Goal: Find specific page/section: Find specific page/section

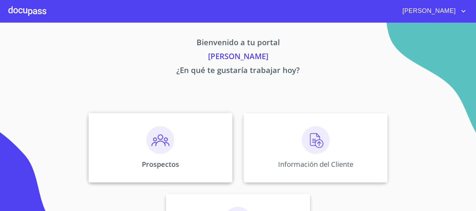
click at [150, 146] on img at bounding box center [160, 140] width 28 height 28
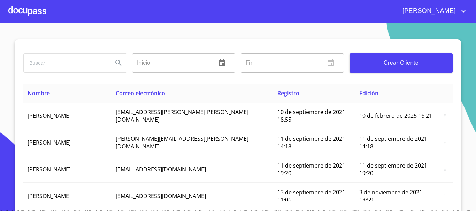
click at [72, 63] on input "search" at bounding box center [66, 63] width 84 height 19
type input "[PERSON_NAME]"
click at [122, 57] on button "Search" at bounding box center [118, 63] width 17 height 17
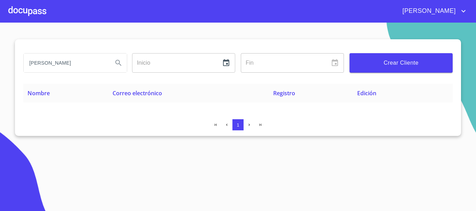
click at [31, 15] on div at bounding box center [27, 11] width 38 height 22
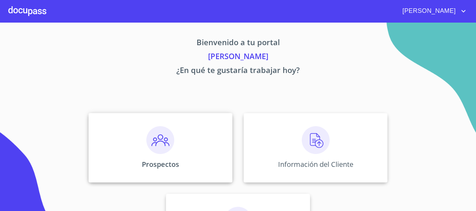
click at [150, 141] on img at bounding box center [160, 140] width 28 height 28
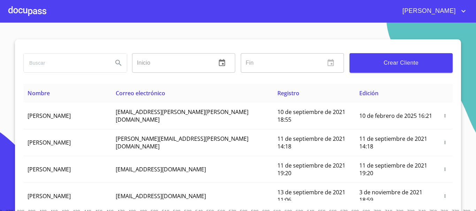
click at [75, 62] on input "search" at bounding box center [66, 63] width 84 height 19
click at [43, 62] on input "[PERSON_NAME]" at bounding box center [66, 63] width 84 height 19
type input "[PERSON_NAME]"
click at [118, 61] on icon "Search" at bounding box center [118, 63] width 8 height 8
